Goal: Book appointment/travel/reservation

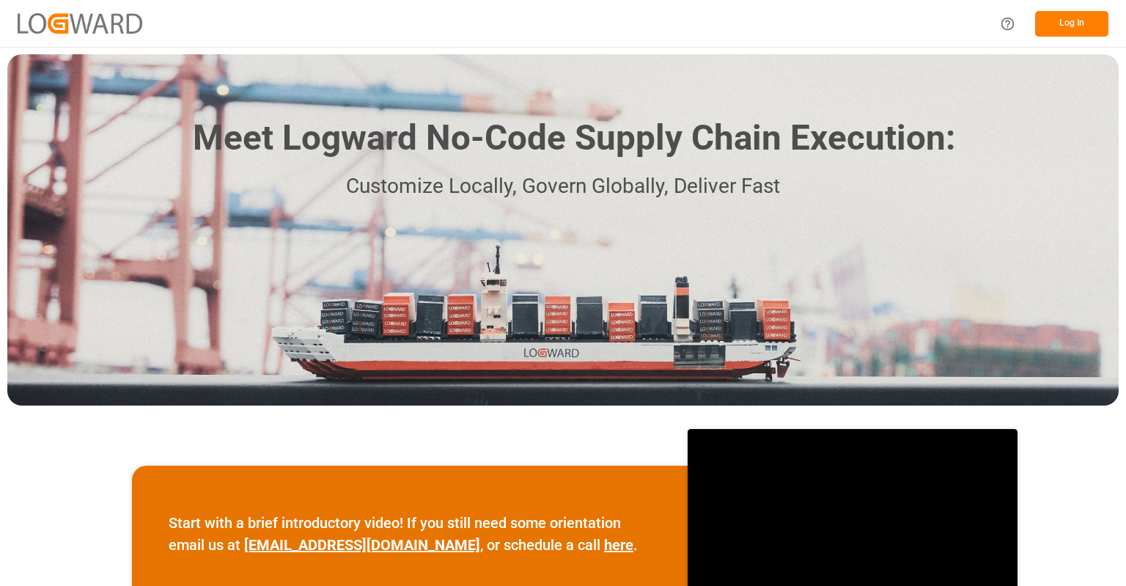
click at [1055, 26] on button "Log In" at bounding box center [1071, 24] width 73 height 26
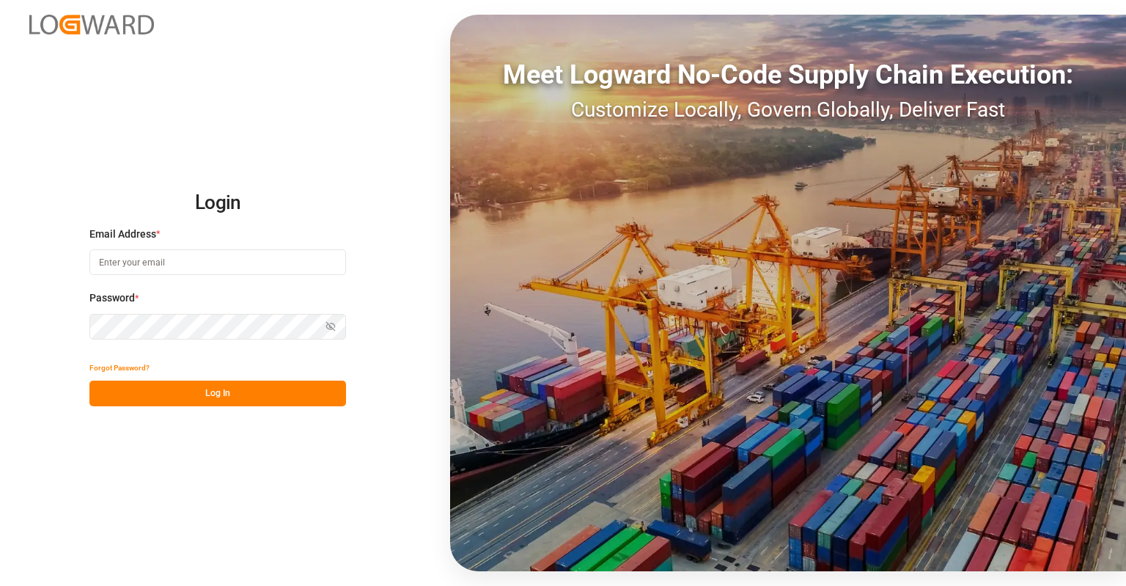
click at [152, 256] on input at bounding box center [217, 262] width 257 height 26
type input "[PERSON_NAME][EMAIL_ADDRESS][PERSON_NAME][DOMAIN_NAME]"
click at [176, 395] on button "Log In" at bounding box center [217, 393] width 257 height 26
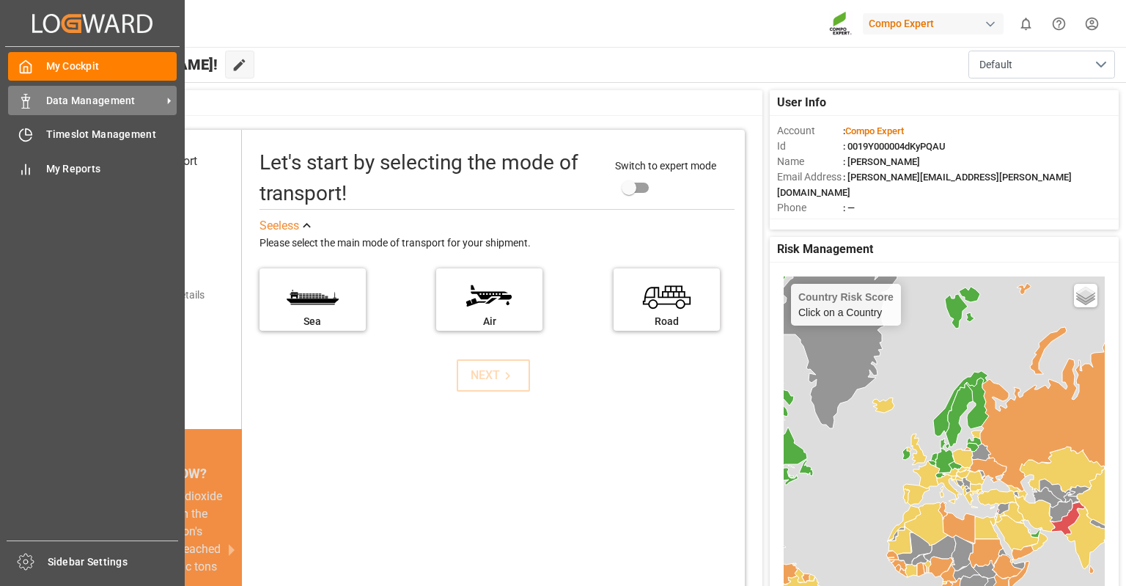
click at [24, 104] on icon at bounding box center [25, 101] width 15 height 15
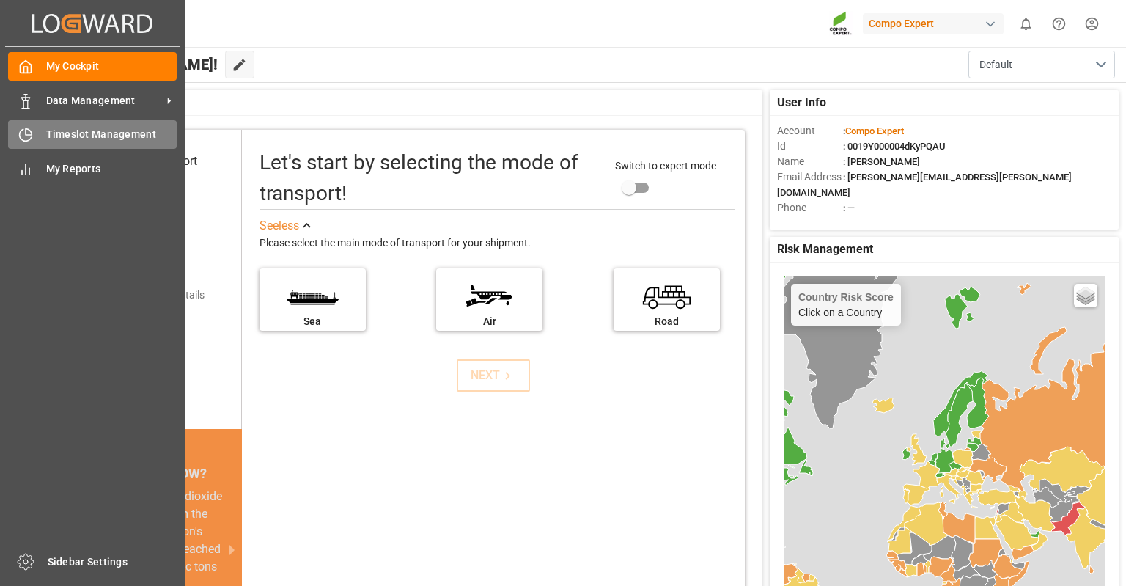
click at [40, 134] on div "Timeslot Management Timeslot Management" at bounding box center [92, 134] width 169 height 29
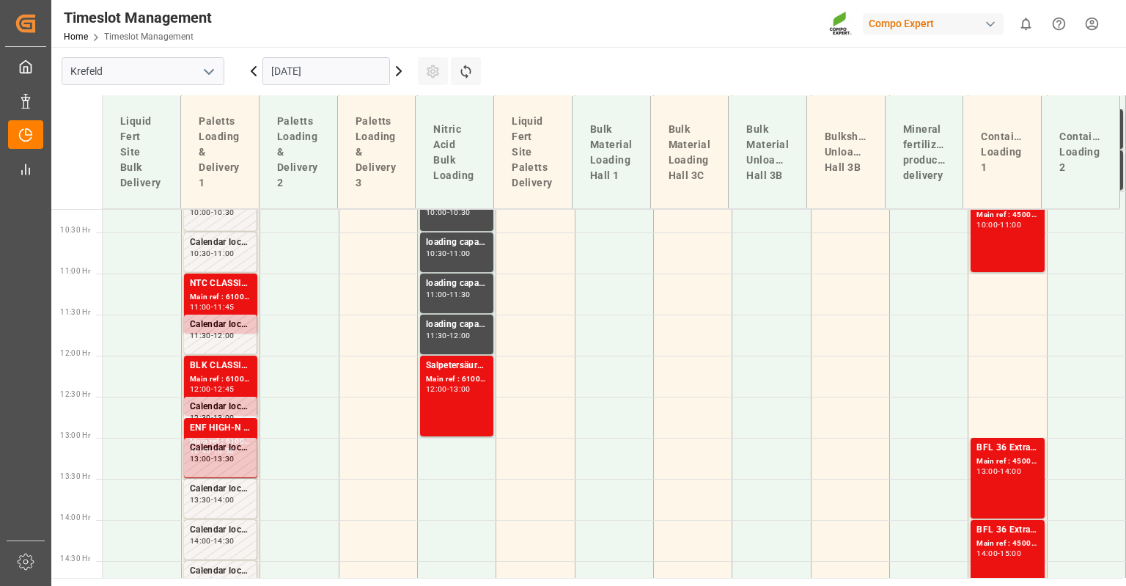
scroll to position [873, 0]
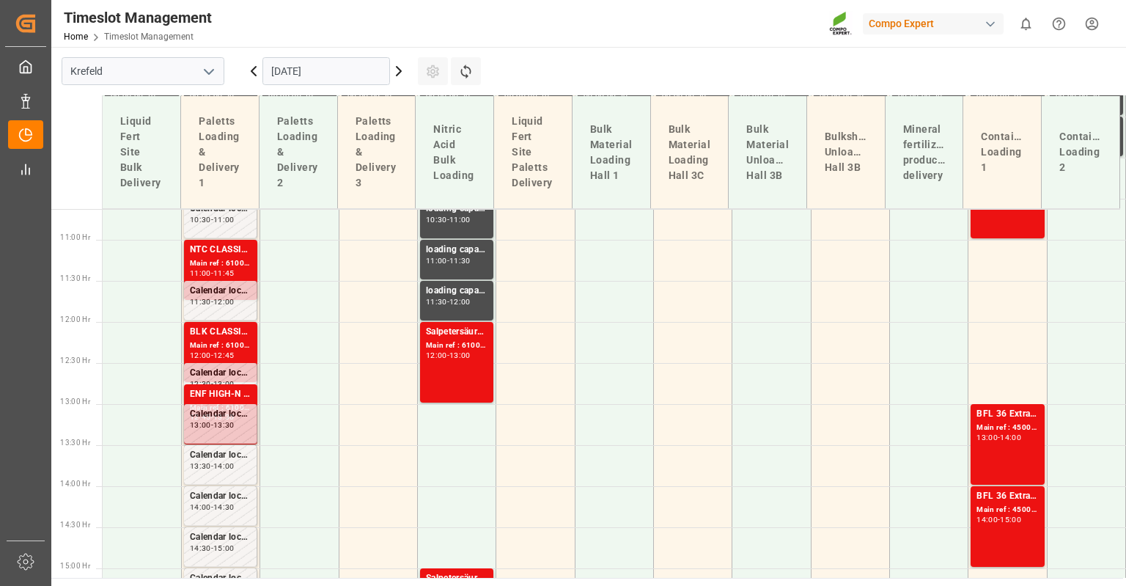
click at [317, 69] on input "[DATE]" at bounding box center [326, 71] width 128 height 28
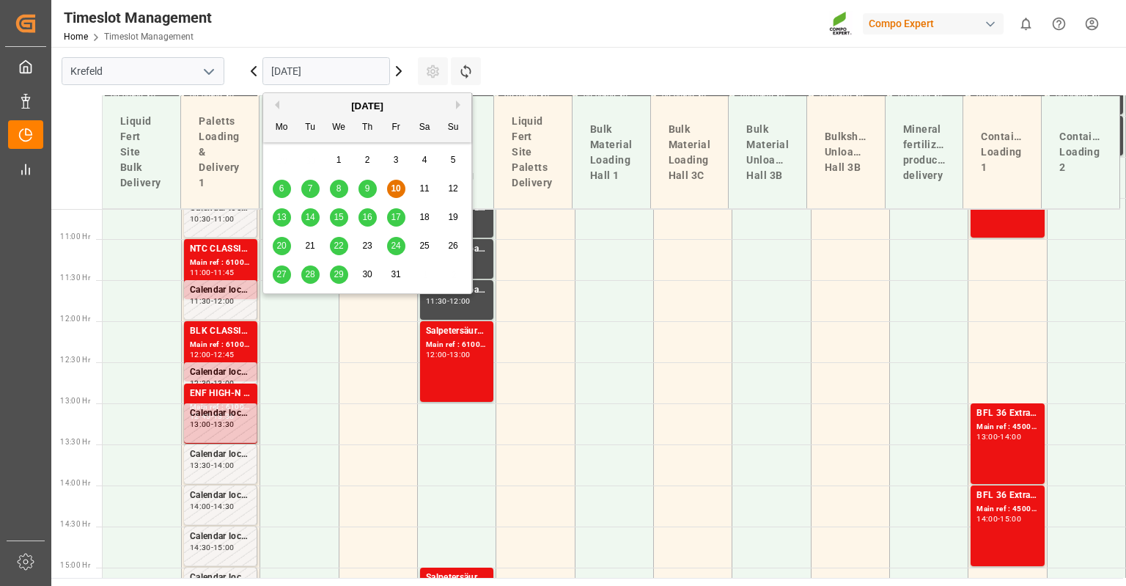
click at [281, 217] on span "13" at bounding box center [281, 217] width 10 height 10
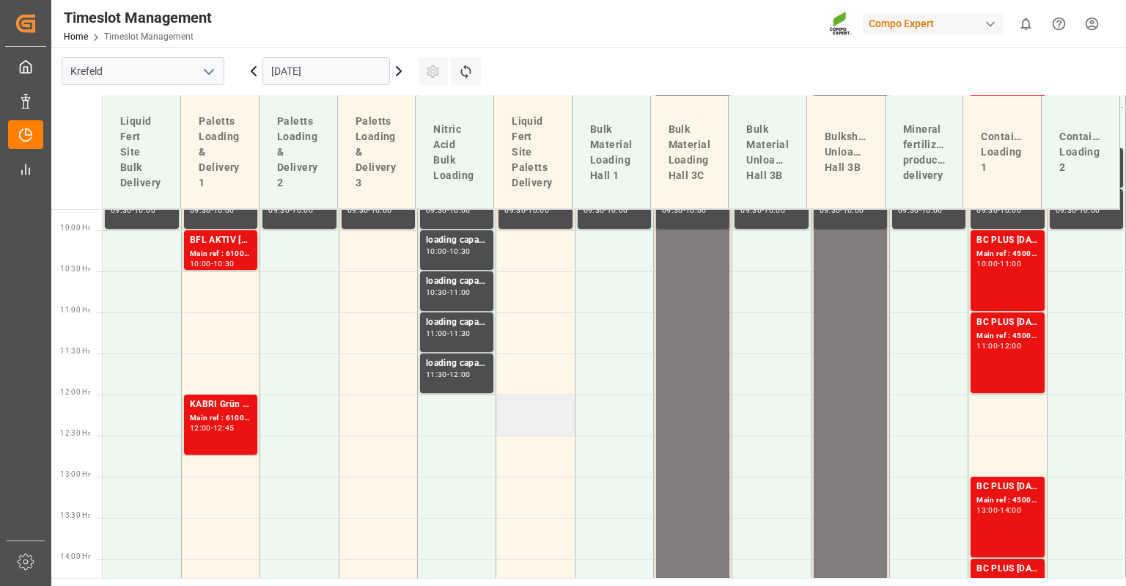
scroll to position [433, 0]
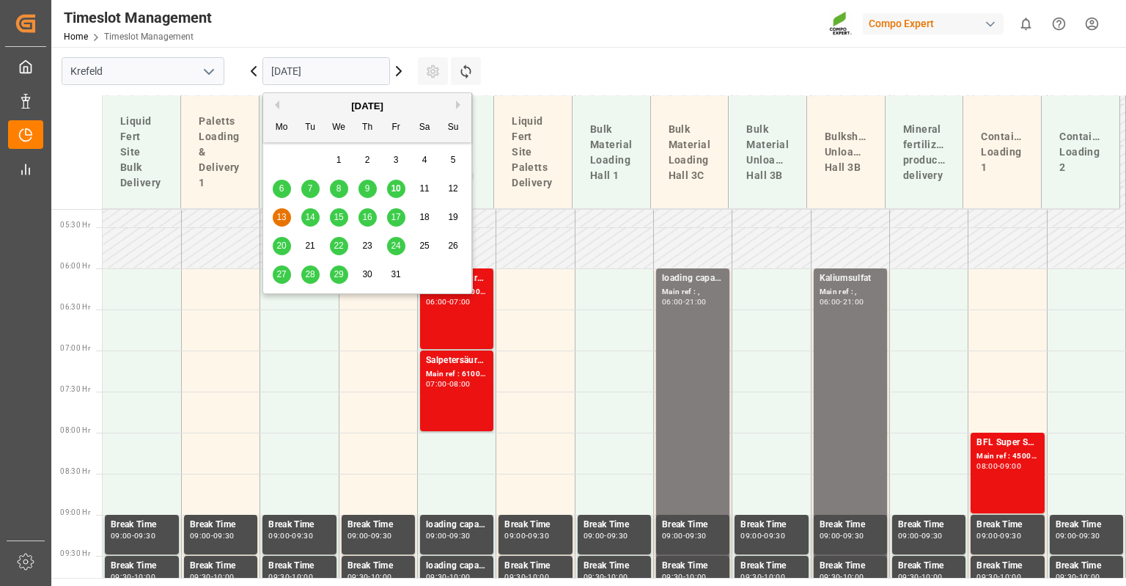
click at [314, 73] on input "[DATE]" at bounding box center [326, 71] width 128 height 28
click at [310, 217] on span "14" at bounding box center [310, 217] width 10 height 10
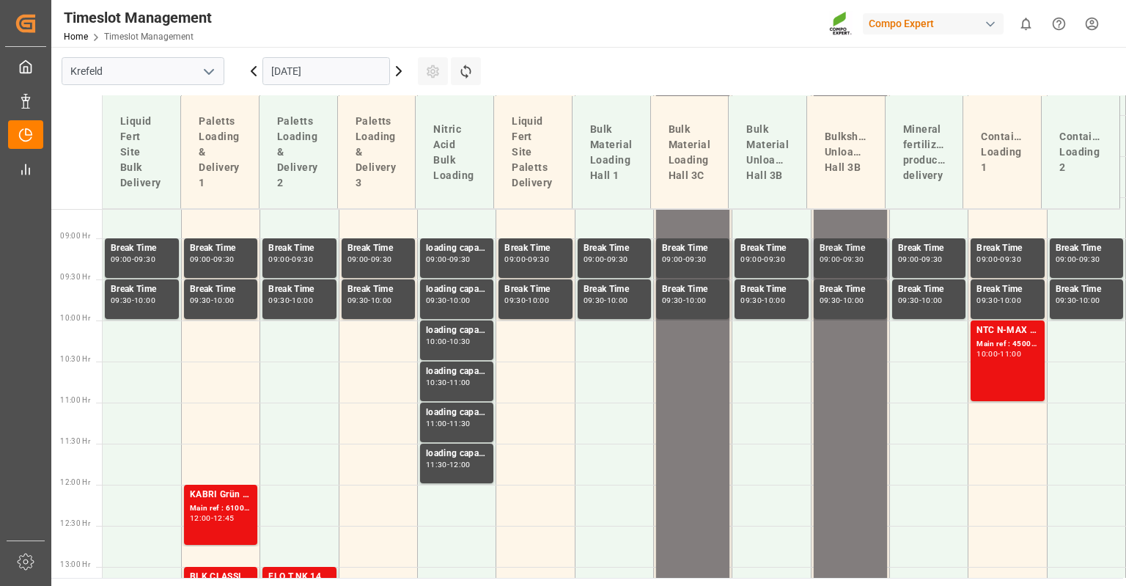
scroll to position [653, 0]
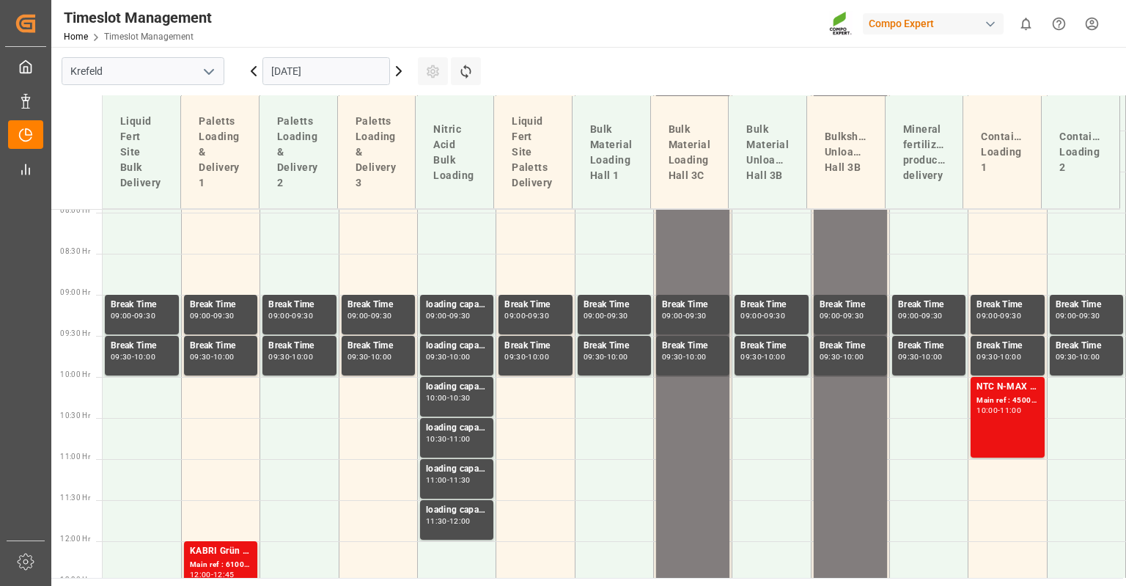
click at [340, 71] on input "[DATE]" at bounding box center [326, 71] width 128 height 28
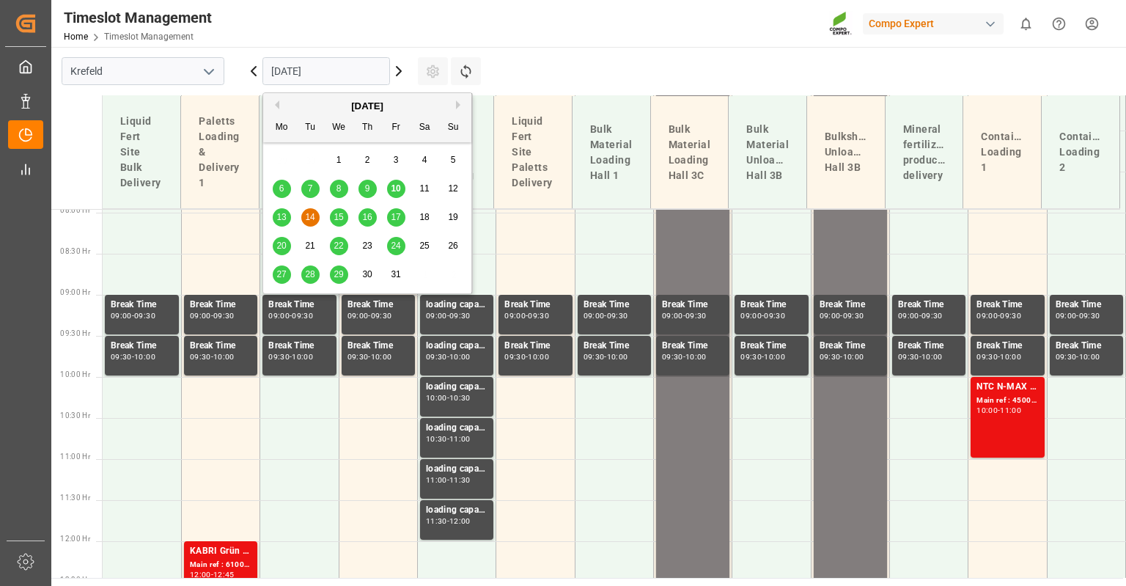
click at [337, 221] on span "15" at bounding box center [338, 217] width 10 height 10
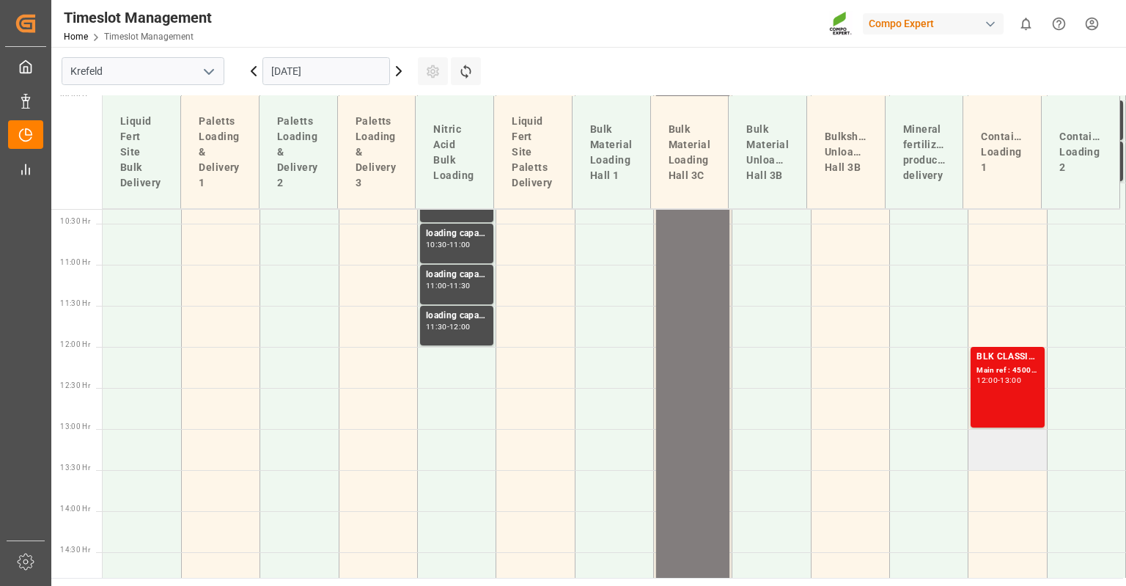
scroll to position [873, 0]
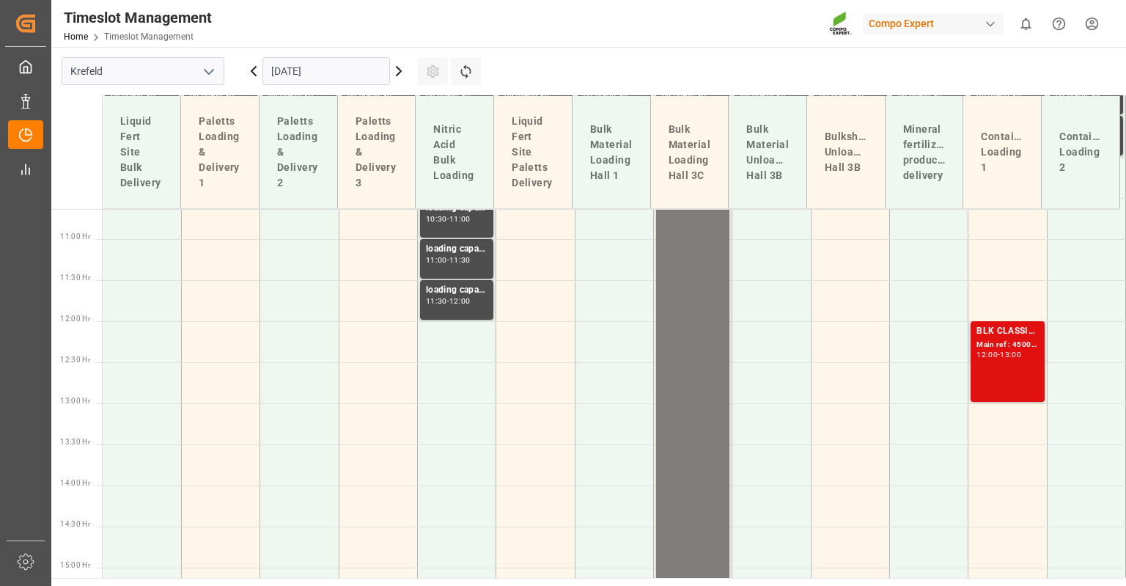
click at [1003, 362] on div "BLK CLASSIC [DATE] 25kg (x42) INT Main ref : 4500001059, 2000000817 12:00 - 13:…" at bounding box center [1007, 361] width 62 height 75
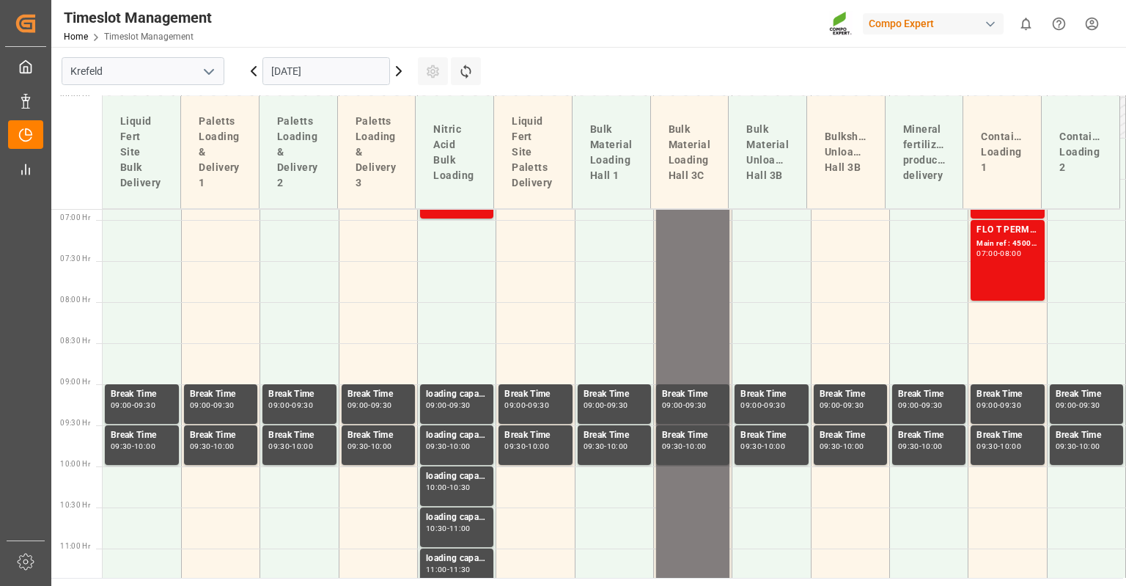
scroll to position [433, 0]
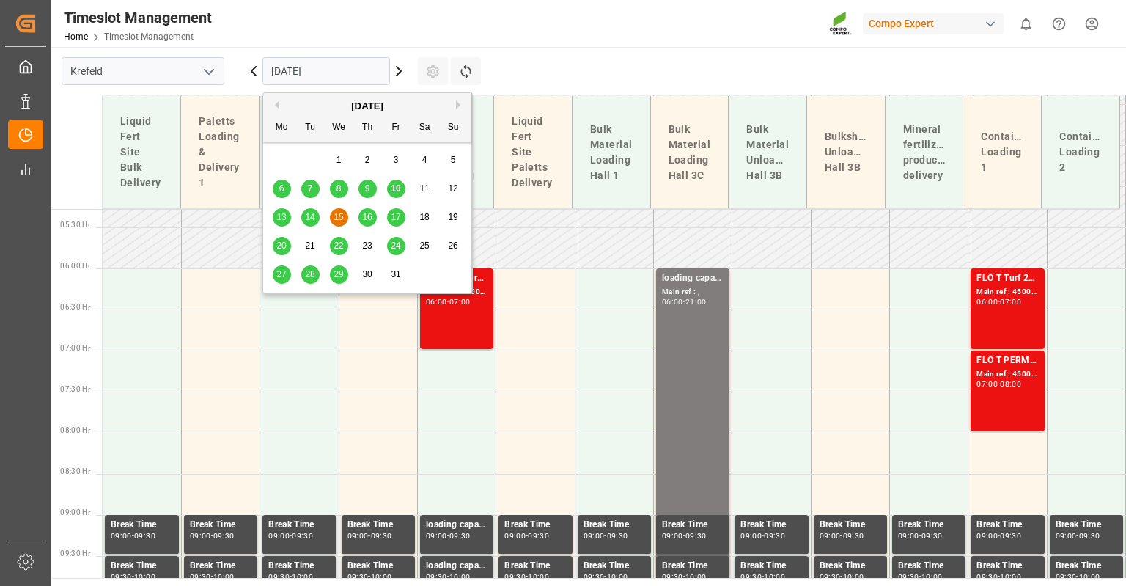
click at [324, 70] on input "[DATE]" at bounding box center [326, 71] width 128 height 28
click at [365, 216] on span "16" at bounding box center [367, 217] width 10 height 10
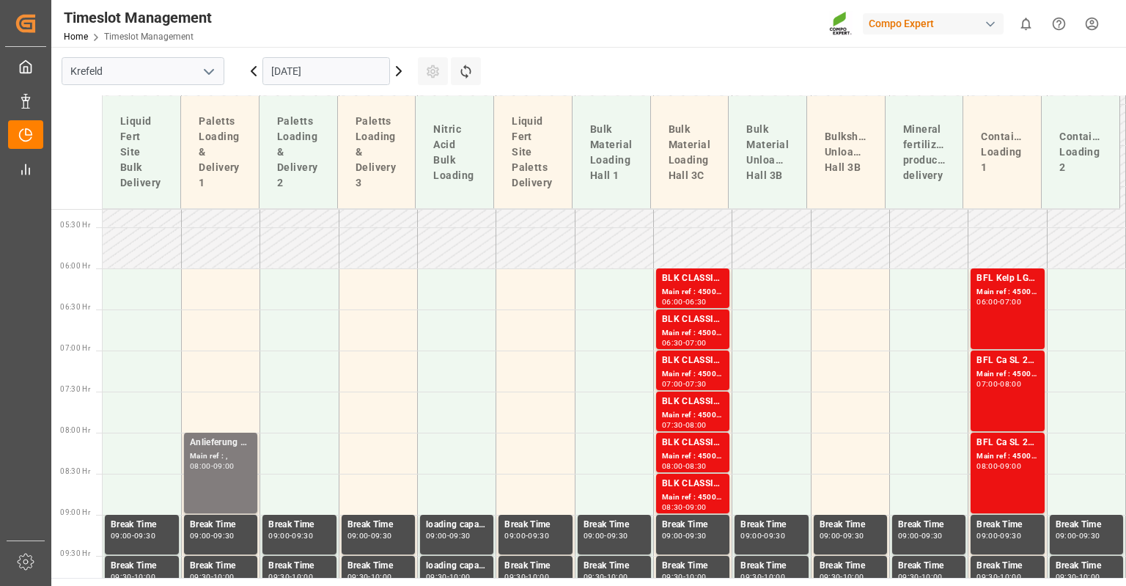
scroll to position [360, 0]
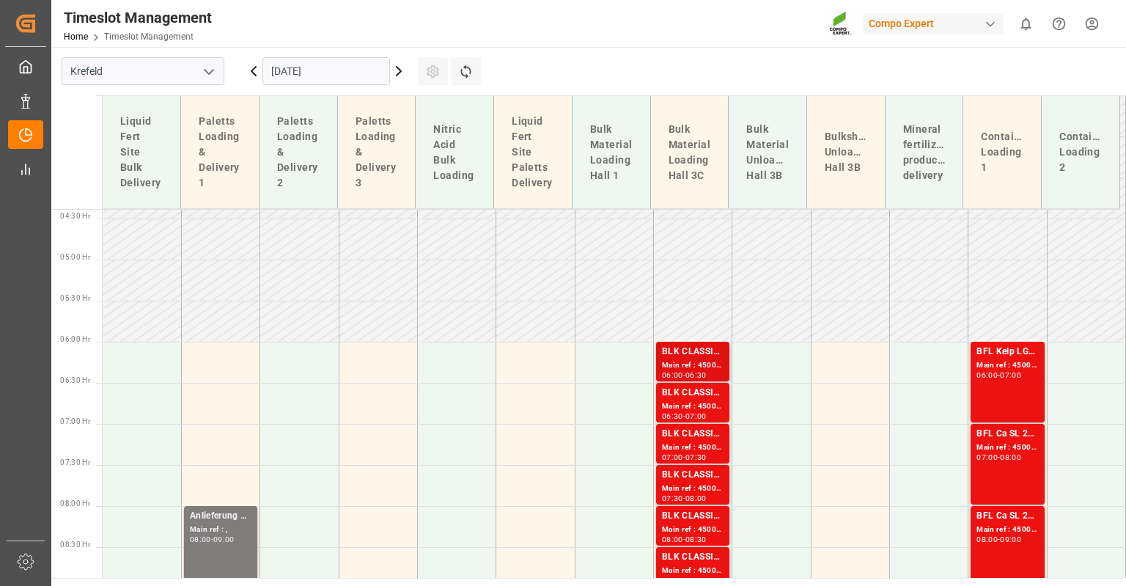
click at [695, 363] on div "Main ref : 4500001242, 2000001433" at bounding box center [693, 365] width 62 height 12
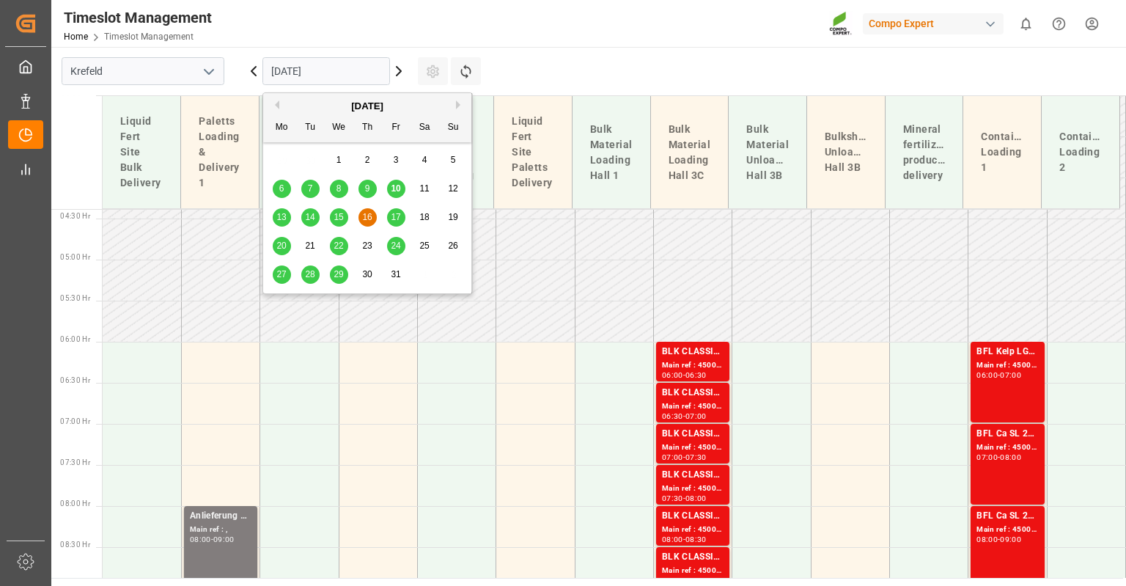
click at [331, 71] on input "[DATE]" at bounding box center [326, 71] width 128 height 28
click at [284, 219] on span "13" at bounding box center [281, 217] width 10 height 10
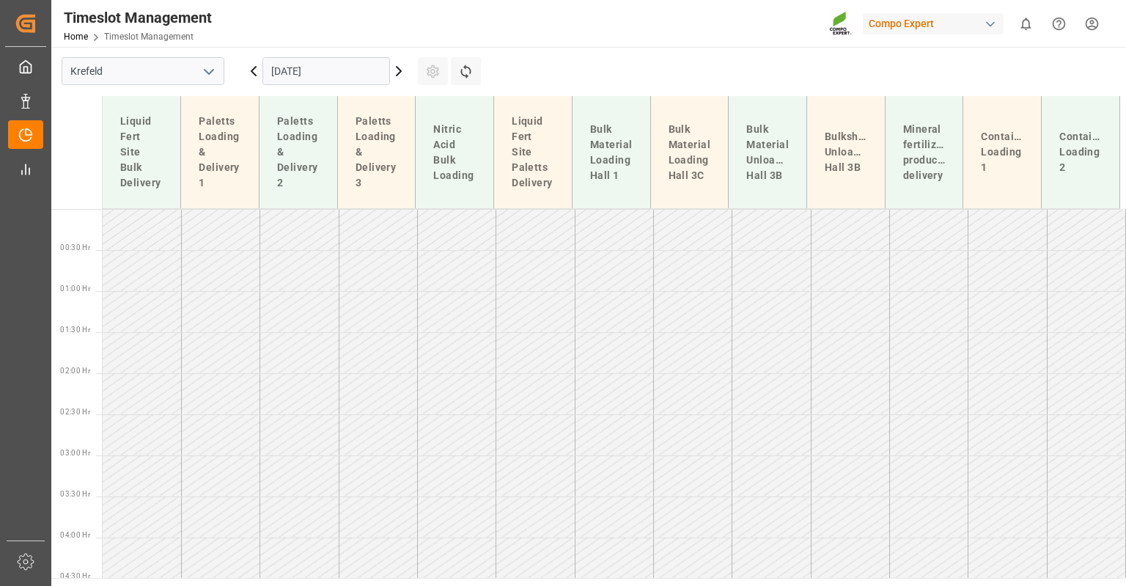
scroll to position [202, 0]
